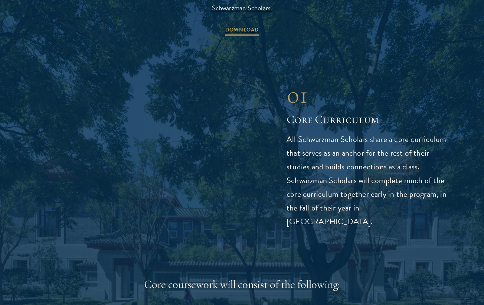
scroll to position [792, 0]
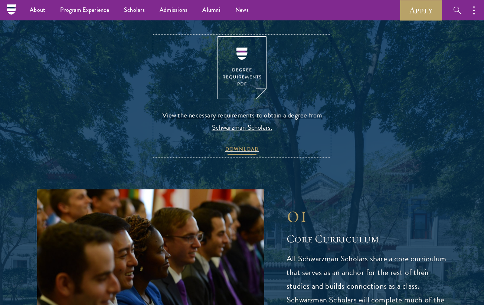
click at [249, 148] on span "DOWNLOAD" at bounding box center [241, 150] width 33 height 11
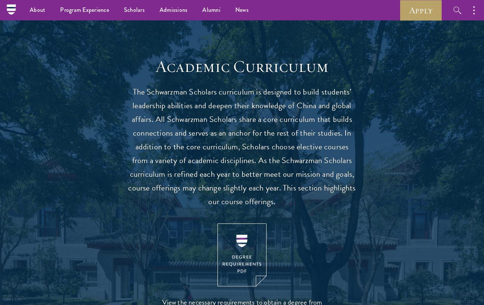
scroll to position [0, 0]
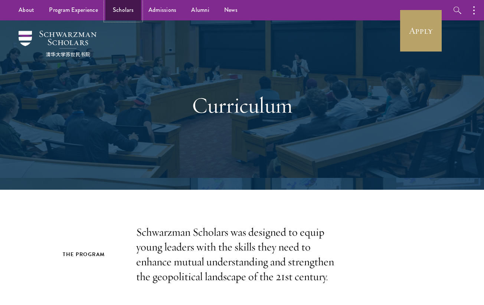
click at [125, 3] on link "Scholars" at bounding box center [123, 10] width 36 height 20
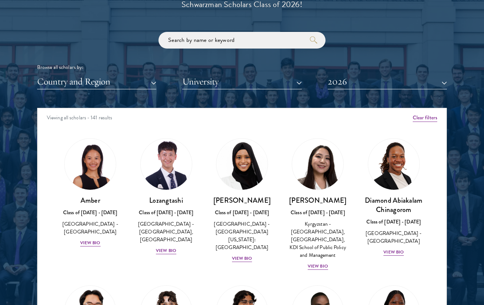
scroll to position [882, 0]
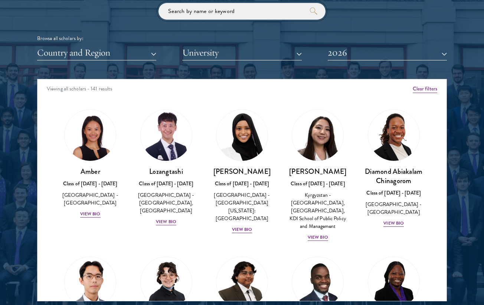
click at [222, 15] on input "search" at bounding box center [241, 11] width 167 height 17
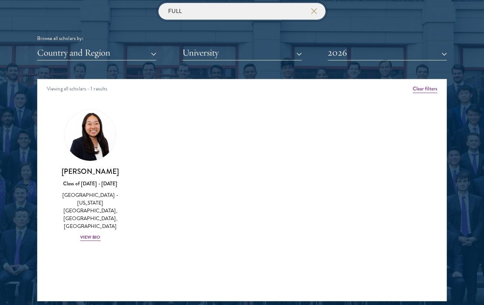
type input "FULL"
